Goal: Information Seeking & Learning: Check status

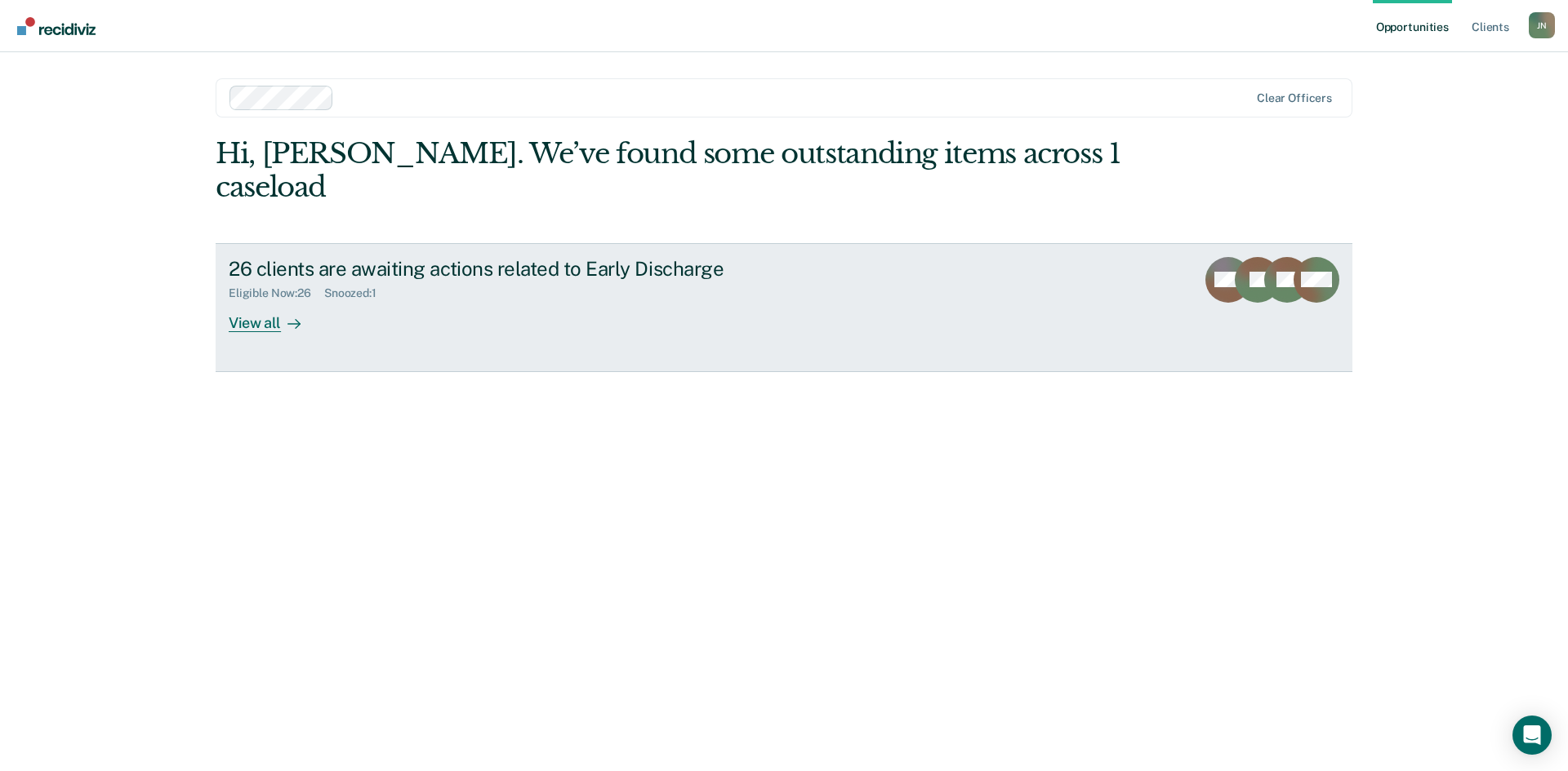
click at [259, 300] on div "View all" at bounding box center [274, 316] width 92 height 32
